Goal: Transaction & Acquisition: Purchase product/service

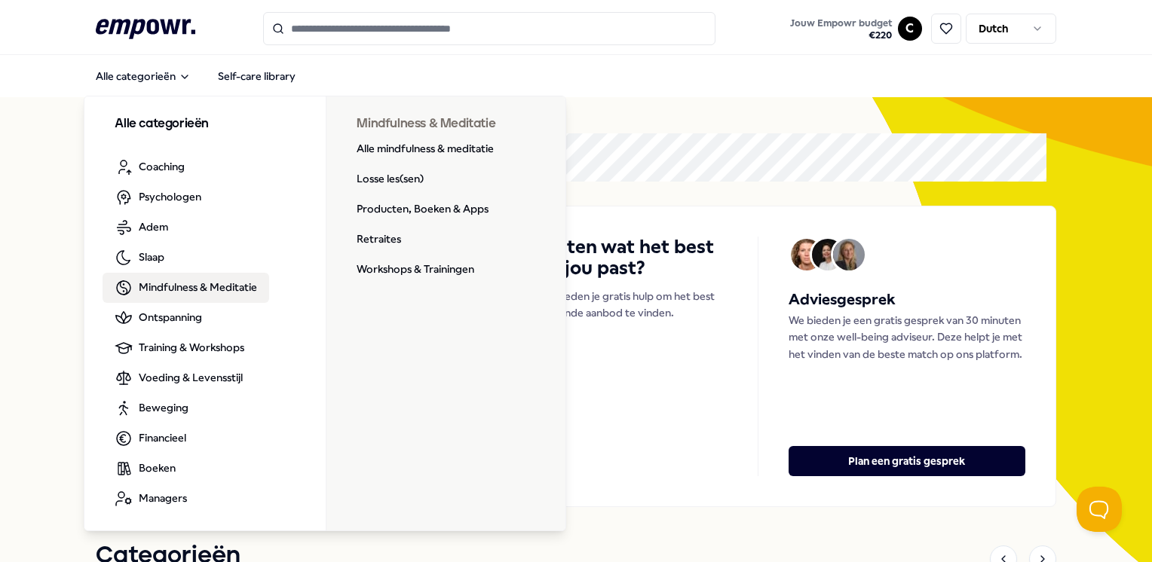
click at [353, 24] on input "Search for products, categories or subcategories" at bounding box center [489, 28] width 452 height 33
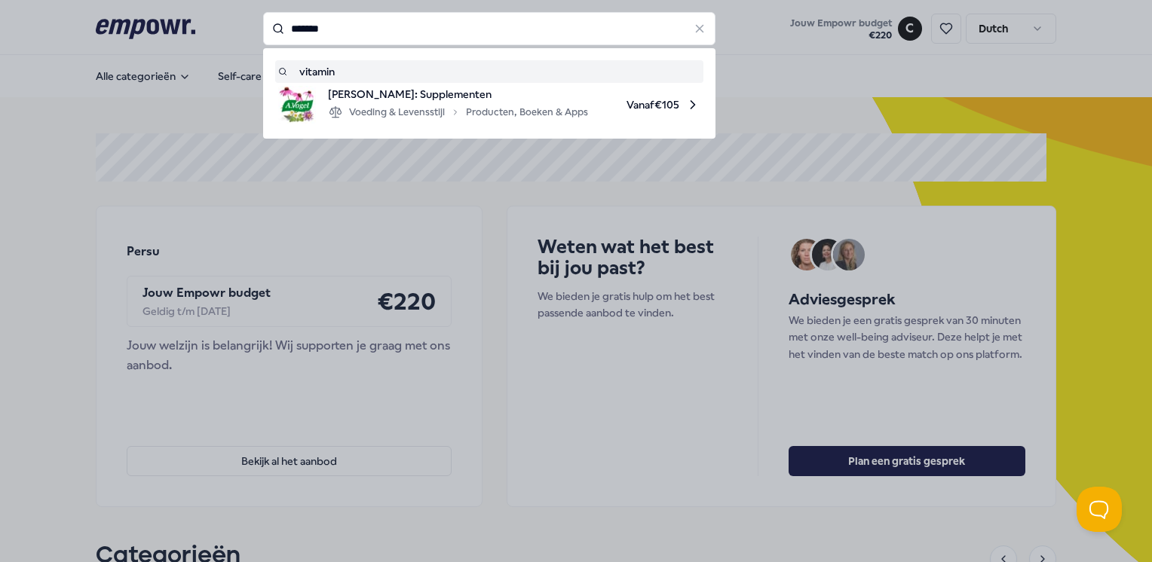
type input "*******"
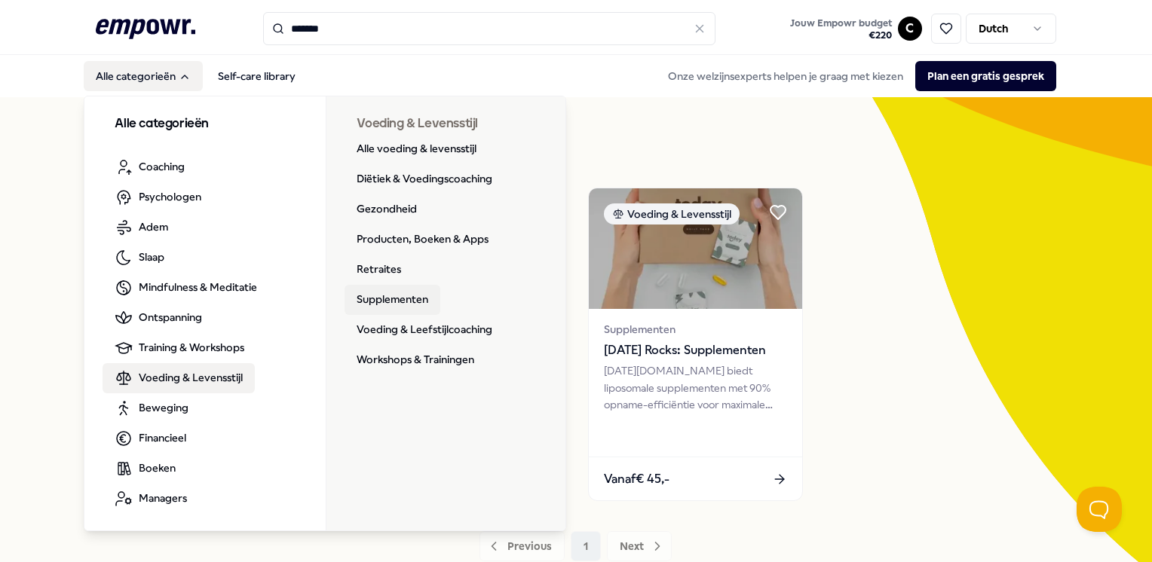
click at [378, 299] on link "Supplementen" at bounding box center [393, 300] width 96 height 30
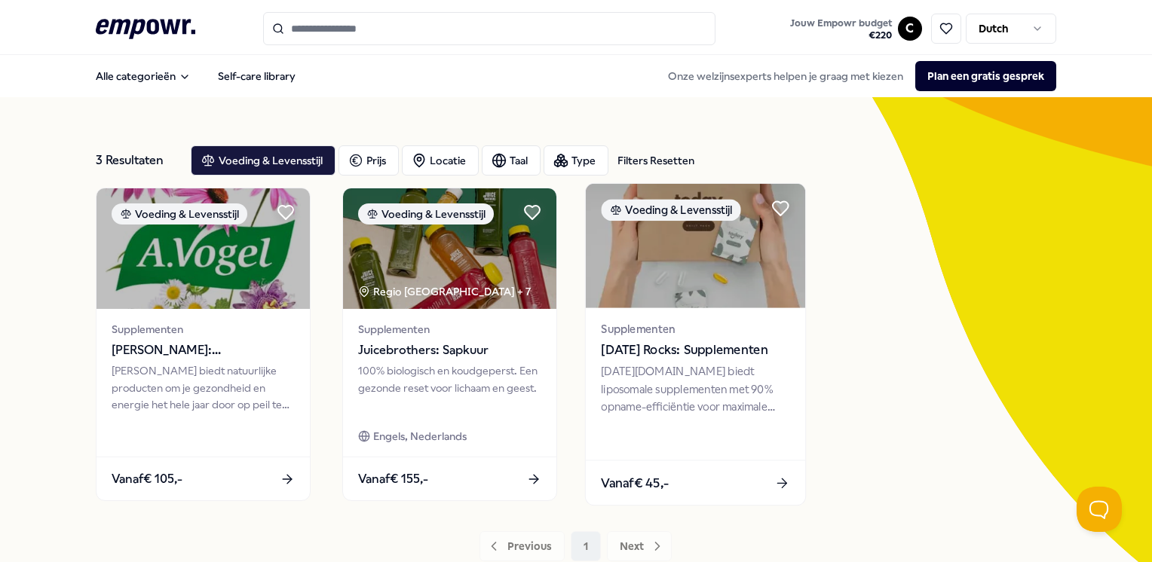
click at [783, 261] on img at bounding box center [695, 246] width 219 height 124
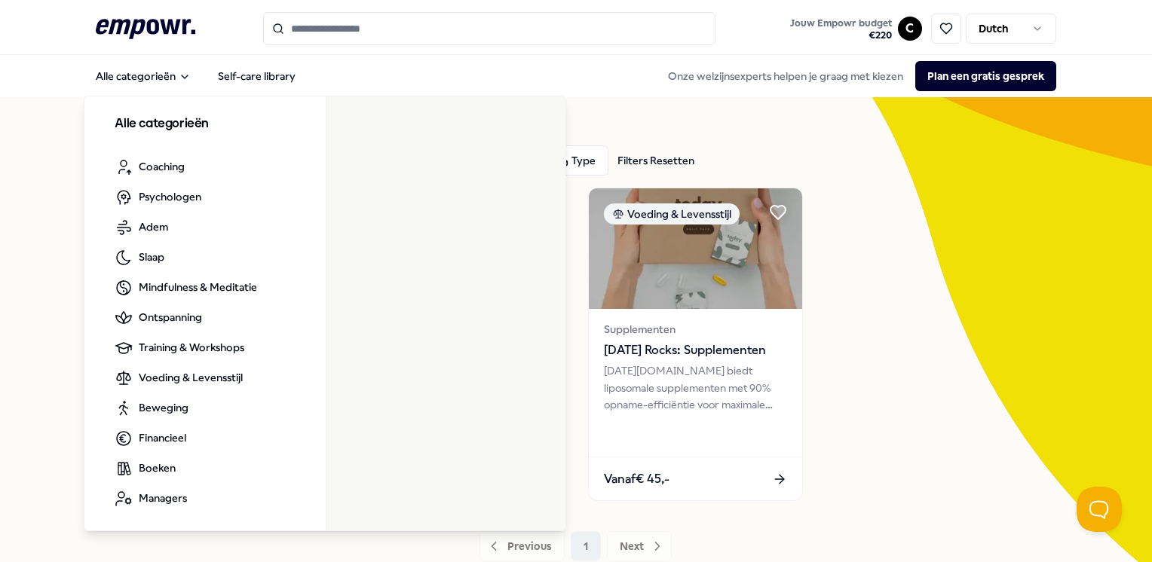
click at [144, 12] on div ".empowr-logo_svg__cls-1{fill:#03032f} Jouw Empowr budget € 220 C Dutch" at bounding box center [576, 28] width 960 height 33
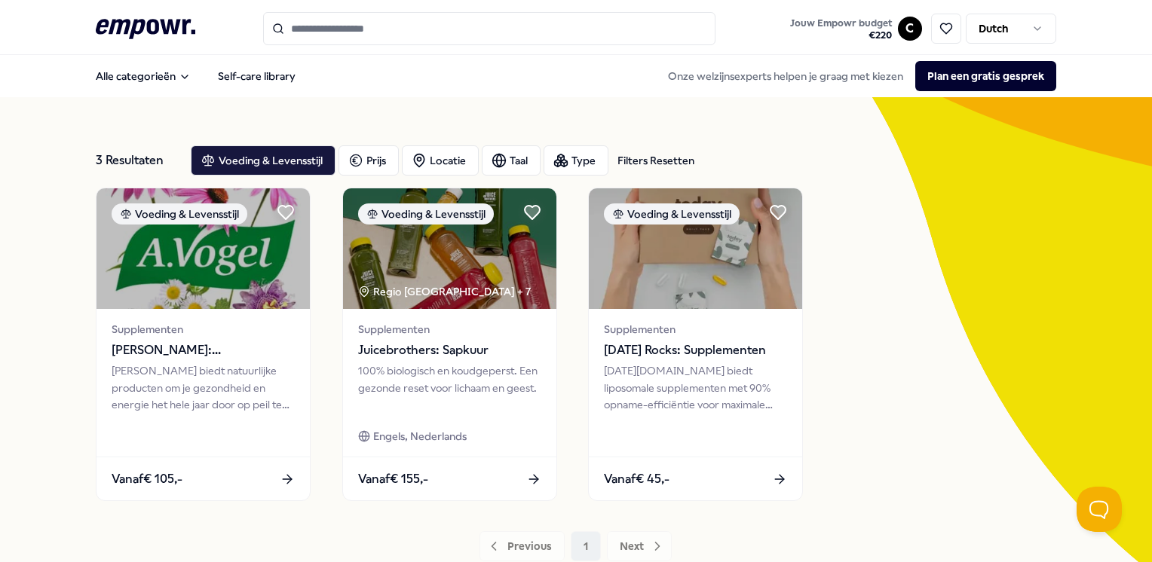
click at [144, 12] on div ".empowr-logo_svg__cls-1{fill:#03032f} Jouw Empowr budget € 220 C Dutch" at bounding box center [576, 28] width 960 height 33
